Goal: Information Seeking & Learning: Learn about a topic

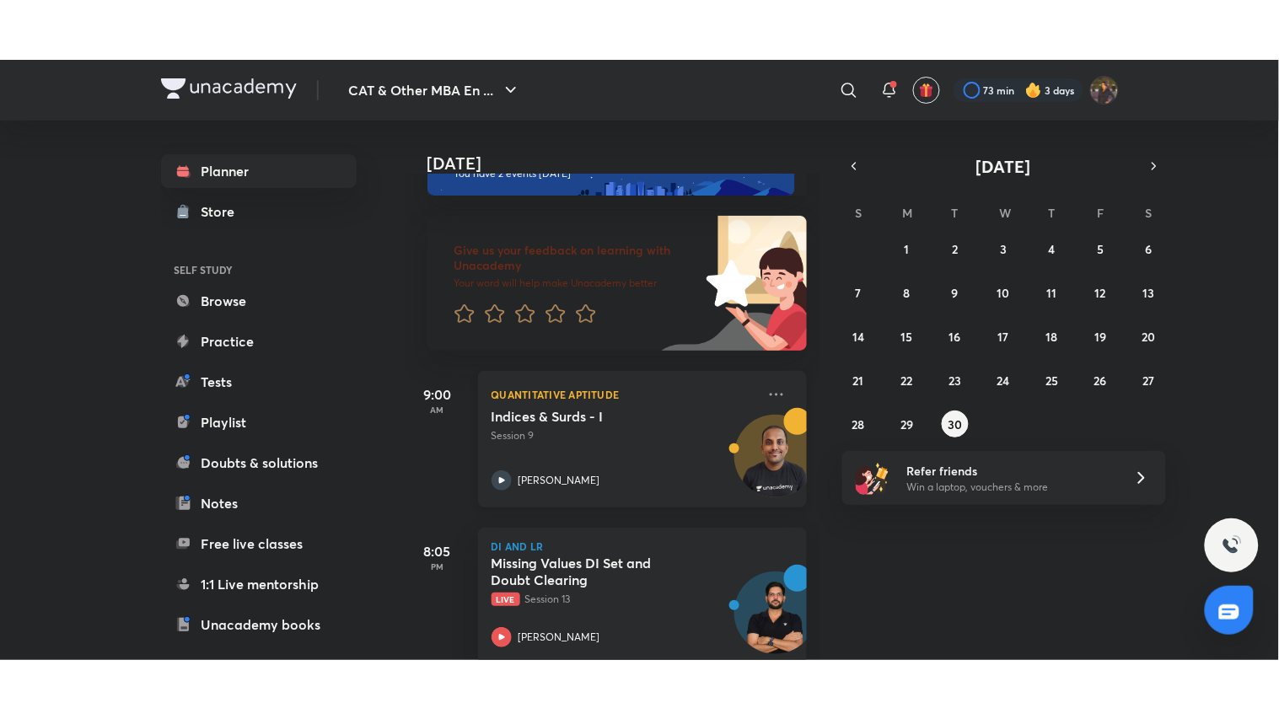
scroll to position [88, 0]
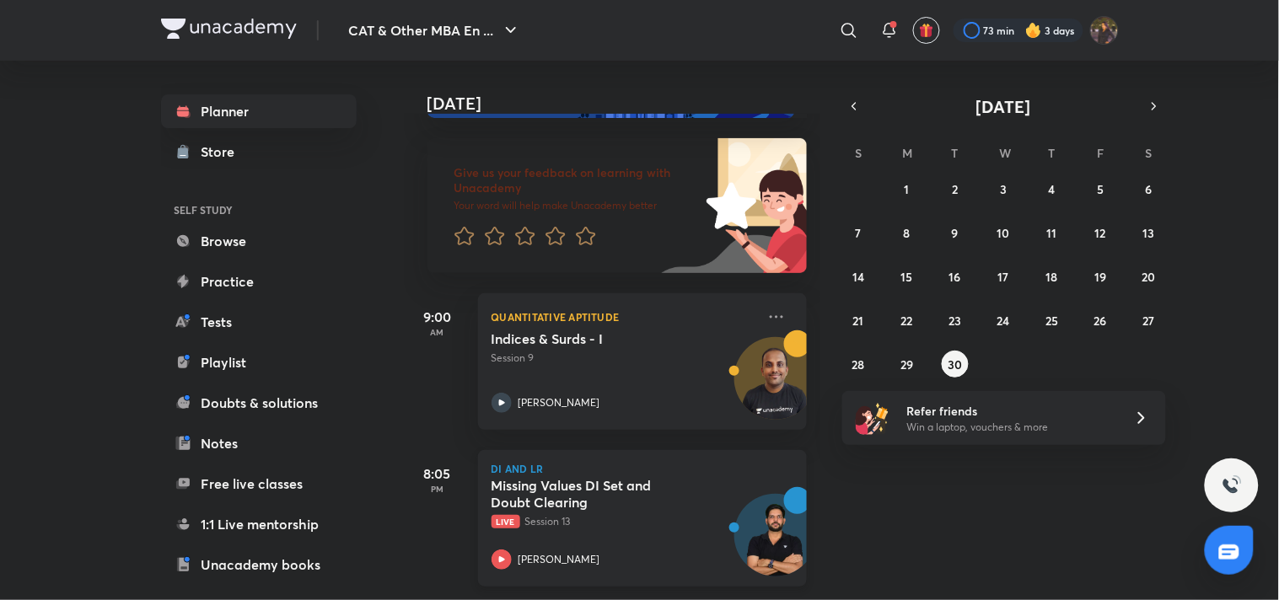
click at [643, 518] on div "Missing Values DI Set and Doubt Clearing Live Session 13 [PERSON_NAME]" at bounding box center [624, 523] width 265 height 93
